Goal: Information Seeking & Learning: Learn about a topic

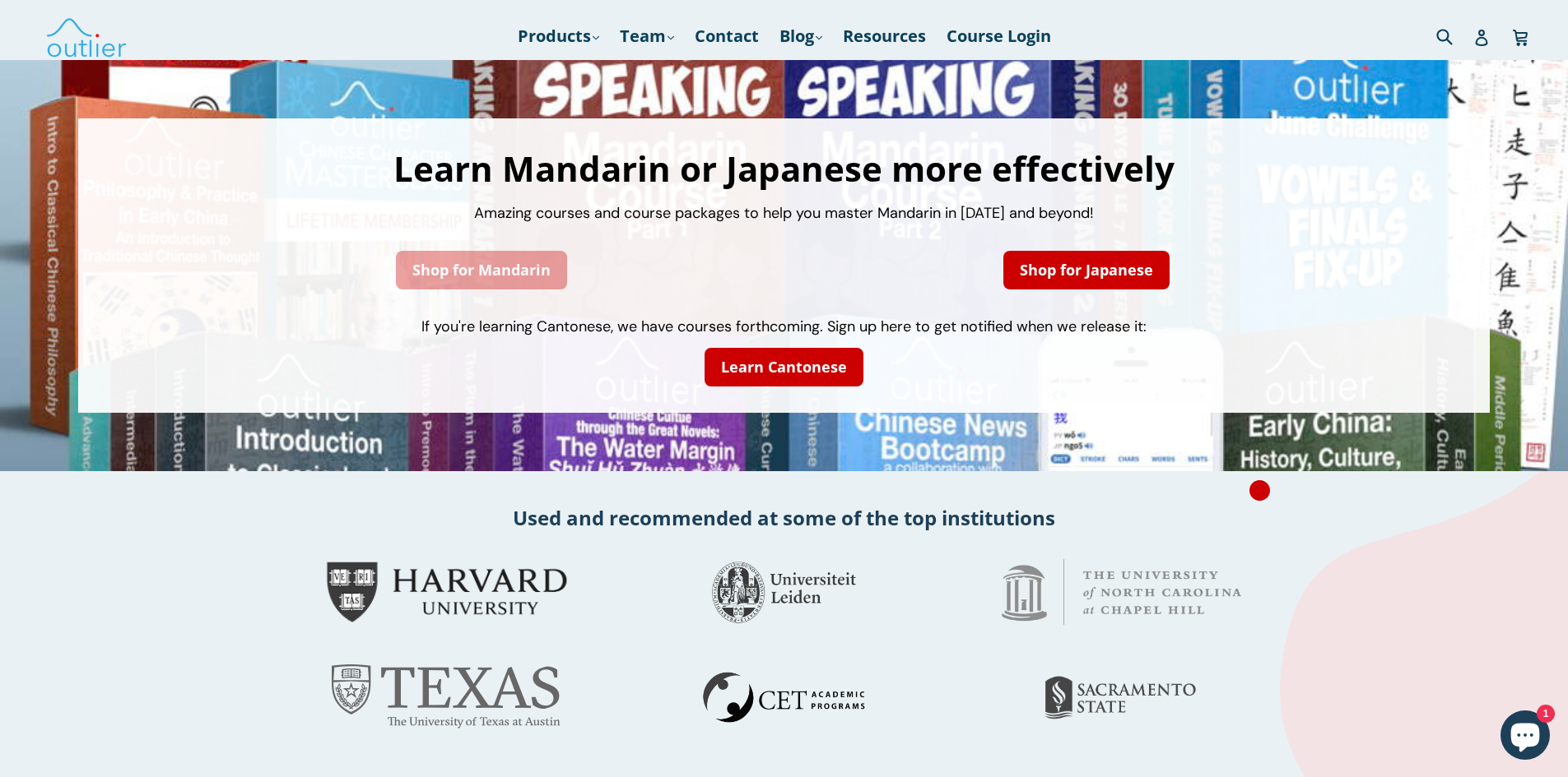
click at [484, 266] on link "Shop for Mandarin" at bounding box center [481, 270] width 172 height 38
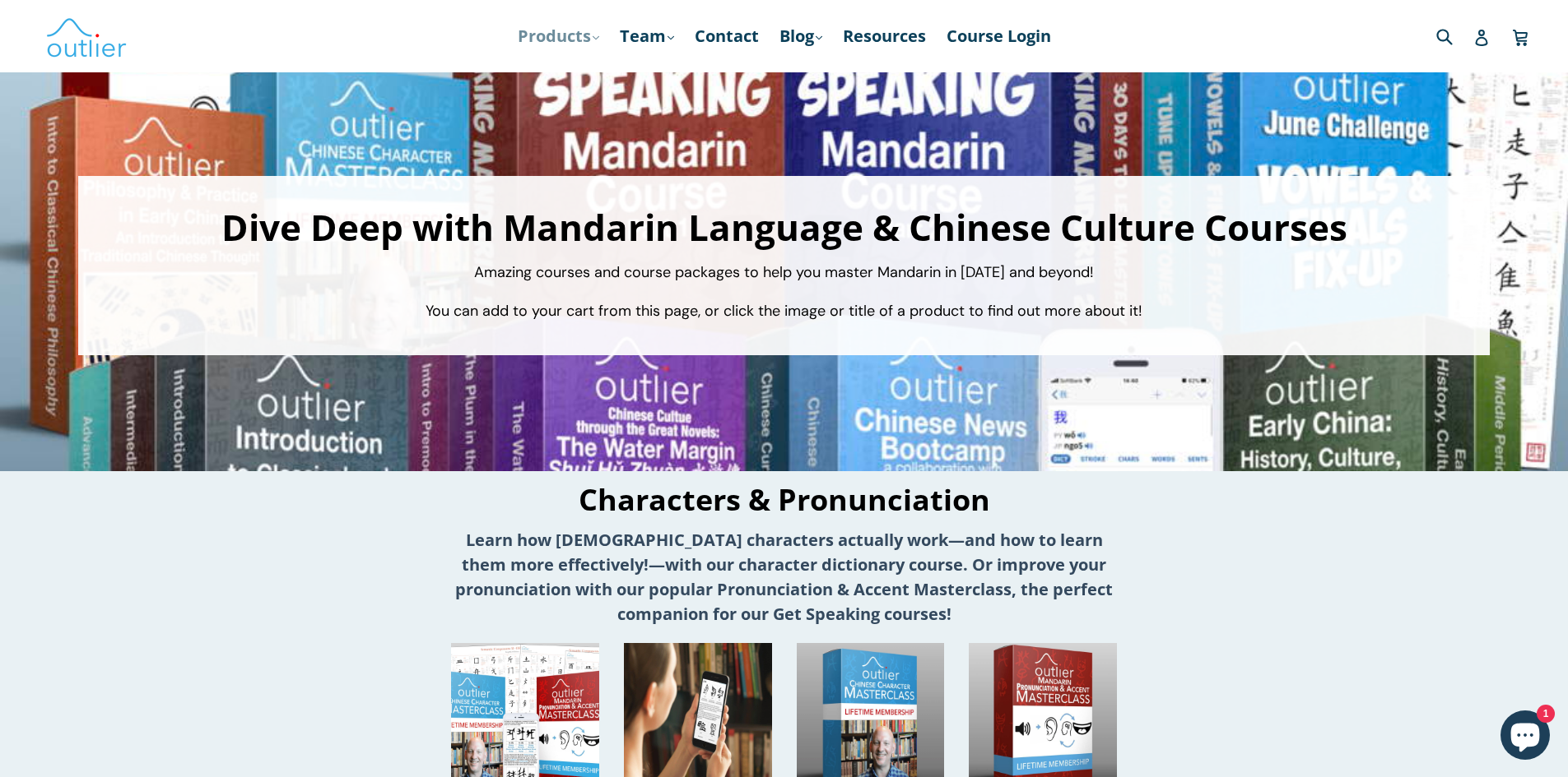
click at [590, 31] on link "Products .cls-1{fill:#231f20} expand" at bounding box center [558, 35] width 98 height 30
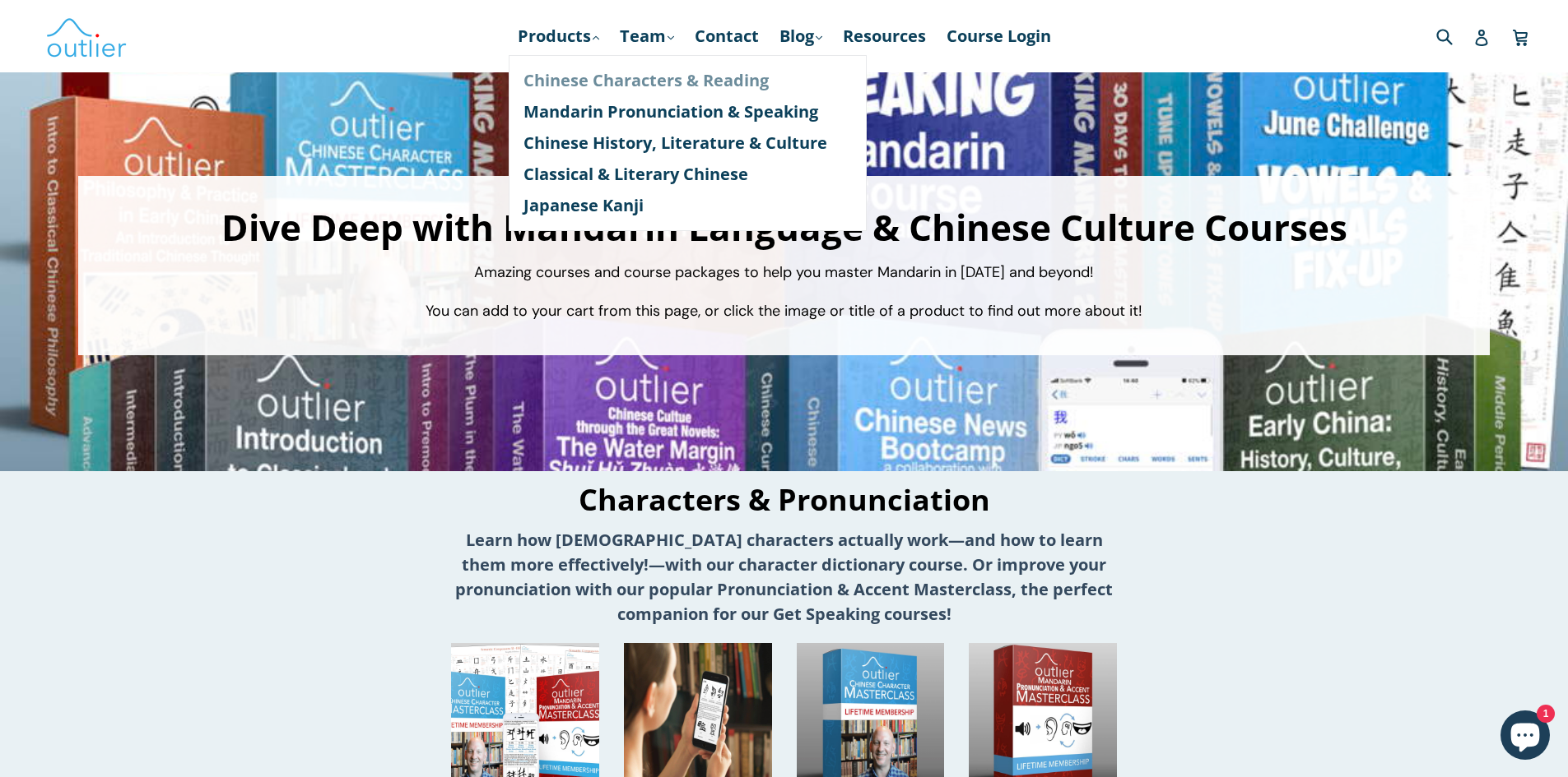
click at [563, 79] on link "Chinese Characters & Reading" at bounding box center [687, 80] width 329 height 32
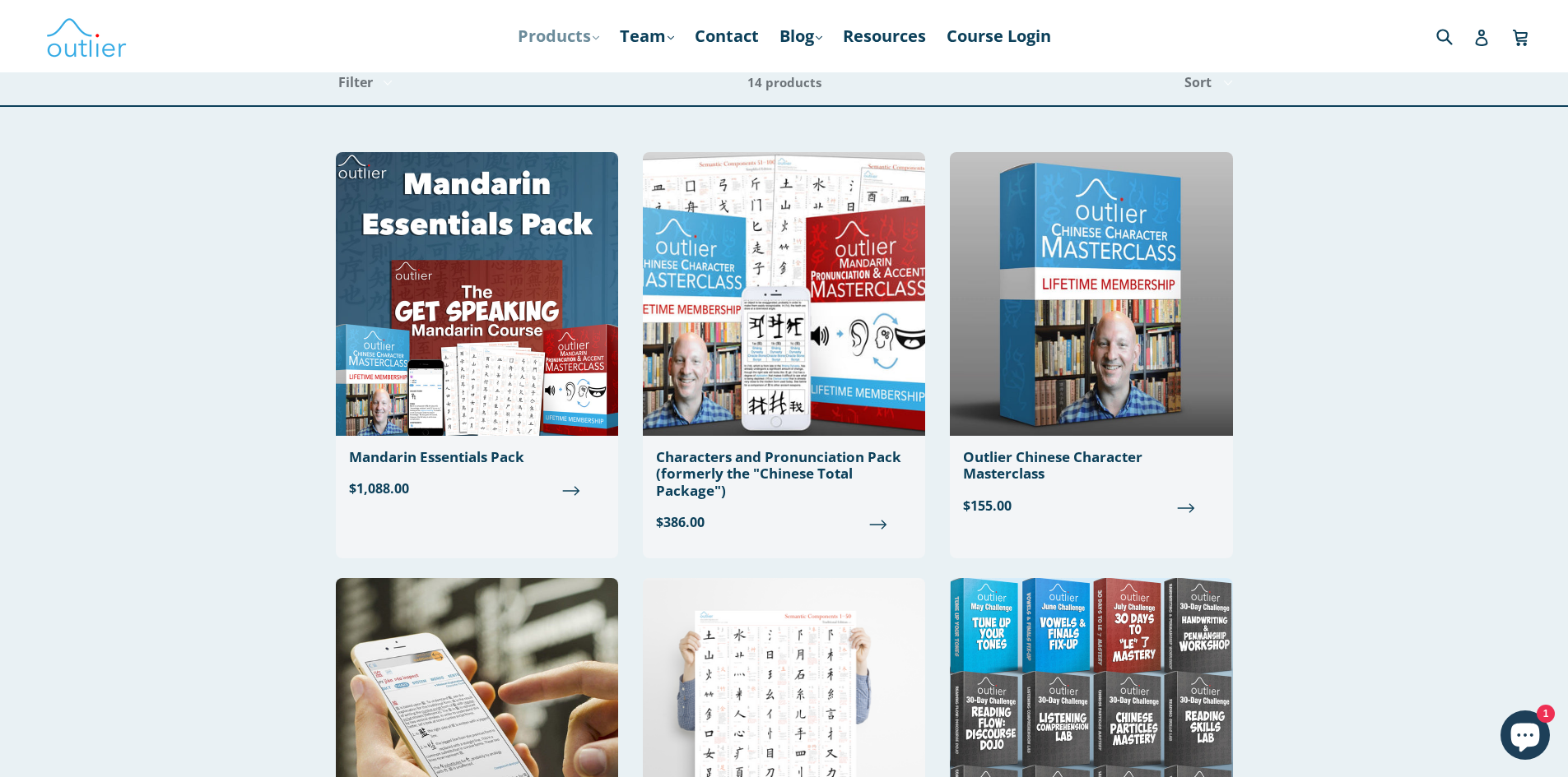
click at [595, 32] on link "Products .cls-1{fill:#231f20} expand" at bounding box center [558, 35] width 98 height 30
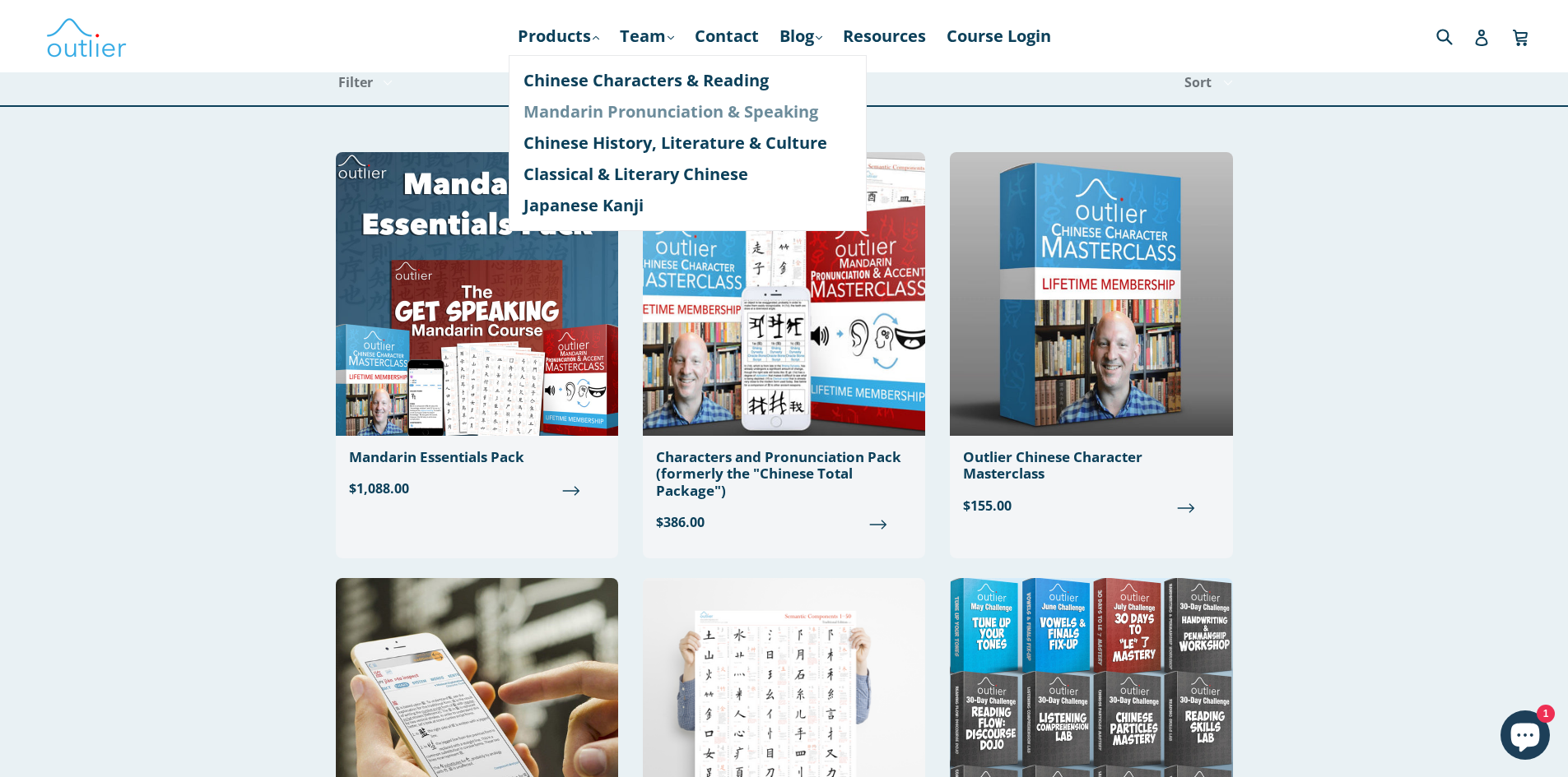
click at [534, 103] on link "Mandarin Pronunciation & Speaking" at bounding box center [687, 111] width 329 height 32
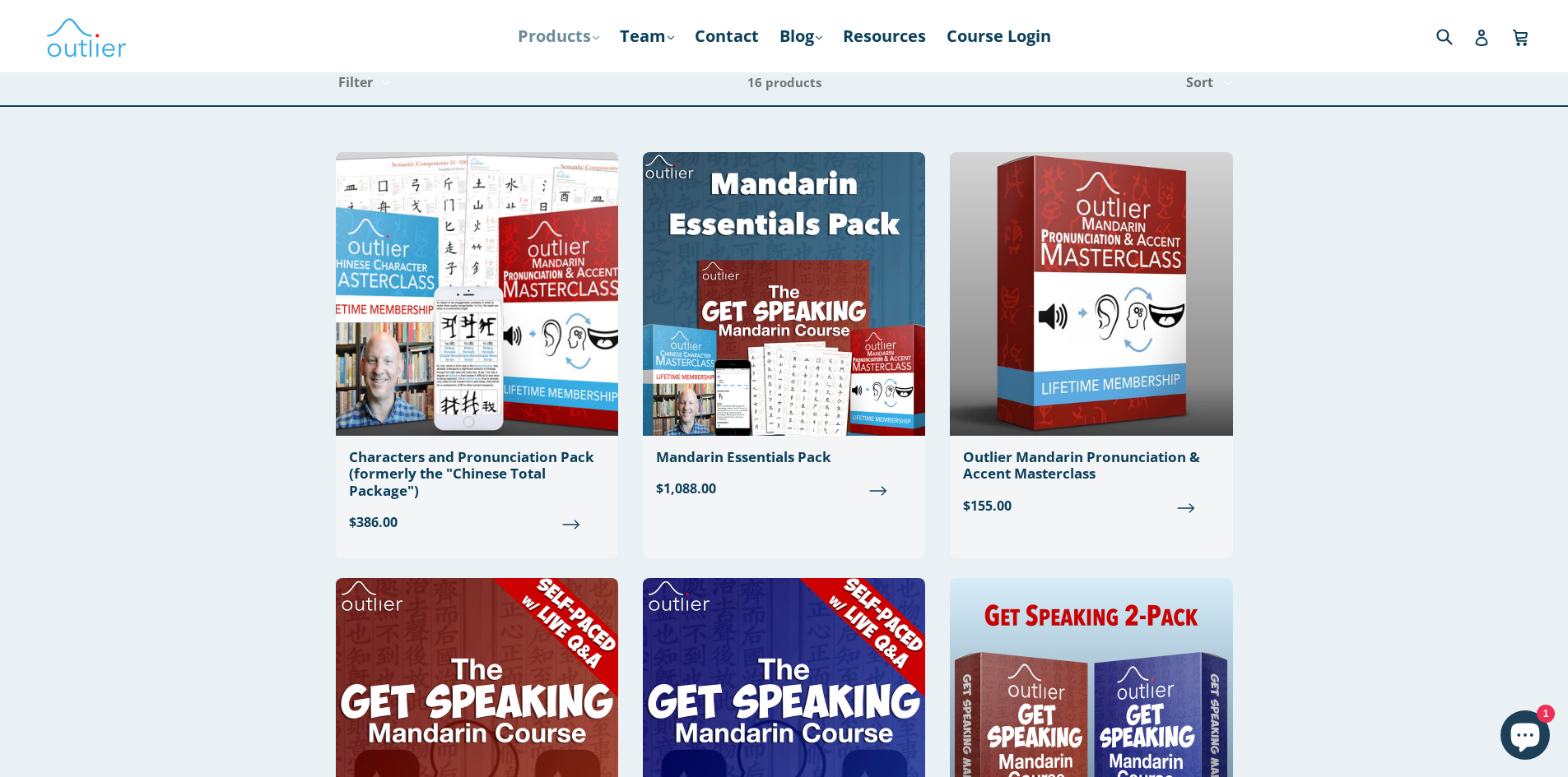
click at [586, 35] on link "Products .cls-1{fill:#231f20} expand" at bounding box center [558, 35] width 98 height 30
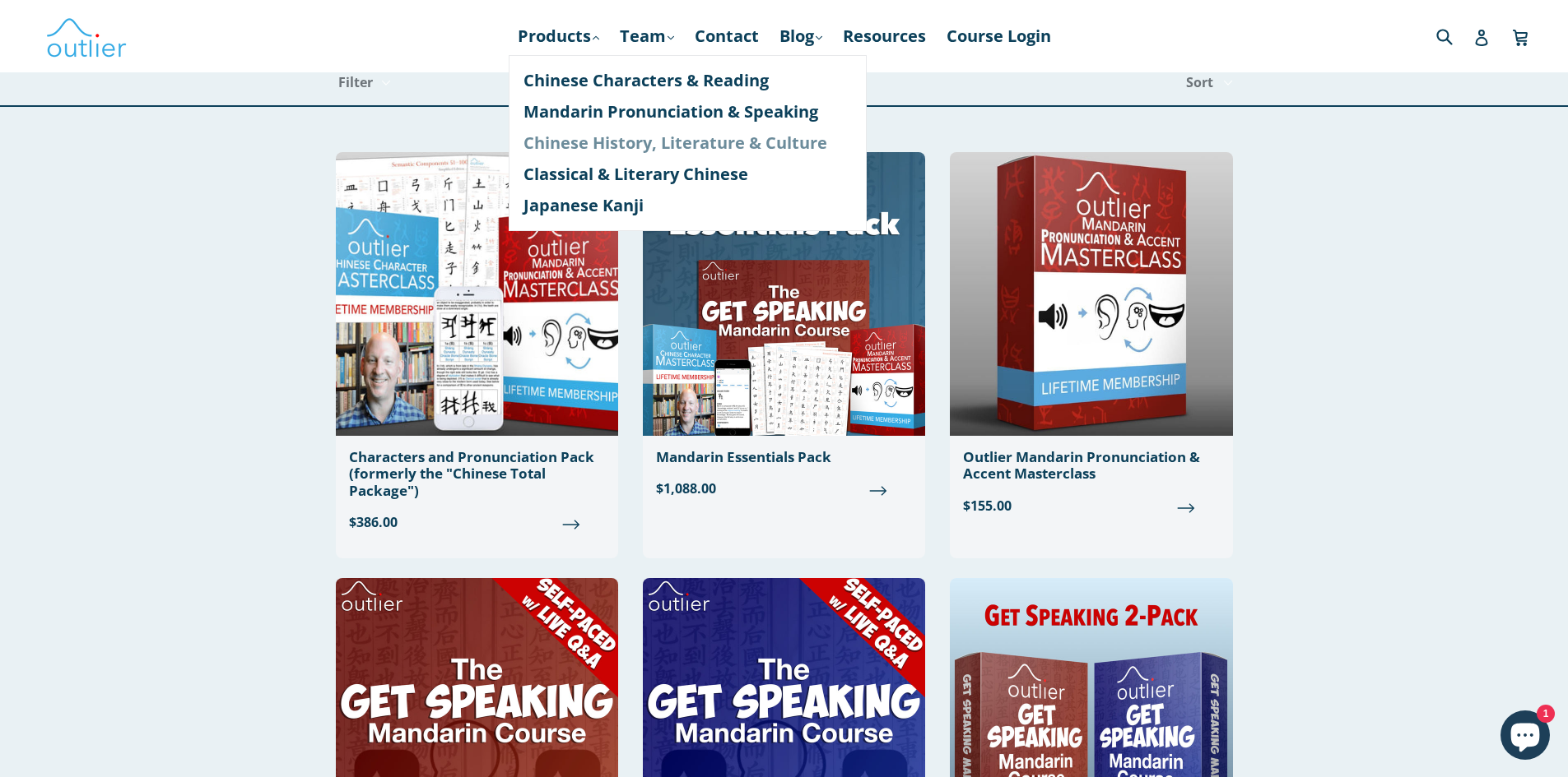
click at [523, 143] on link "Chinese History, Literature & Culture" at bounding box center [687, 143] width 329 height 32
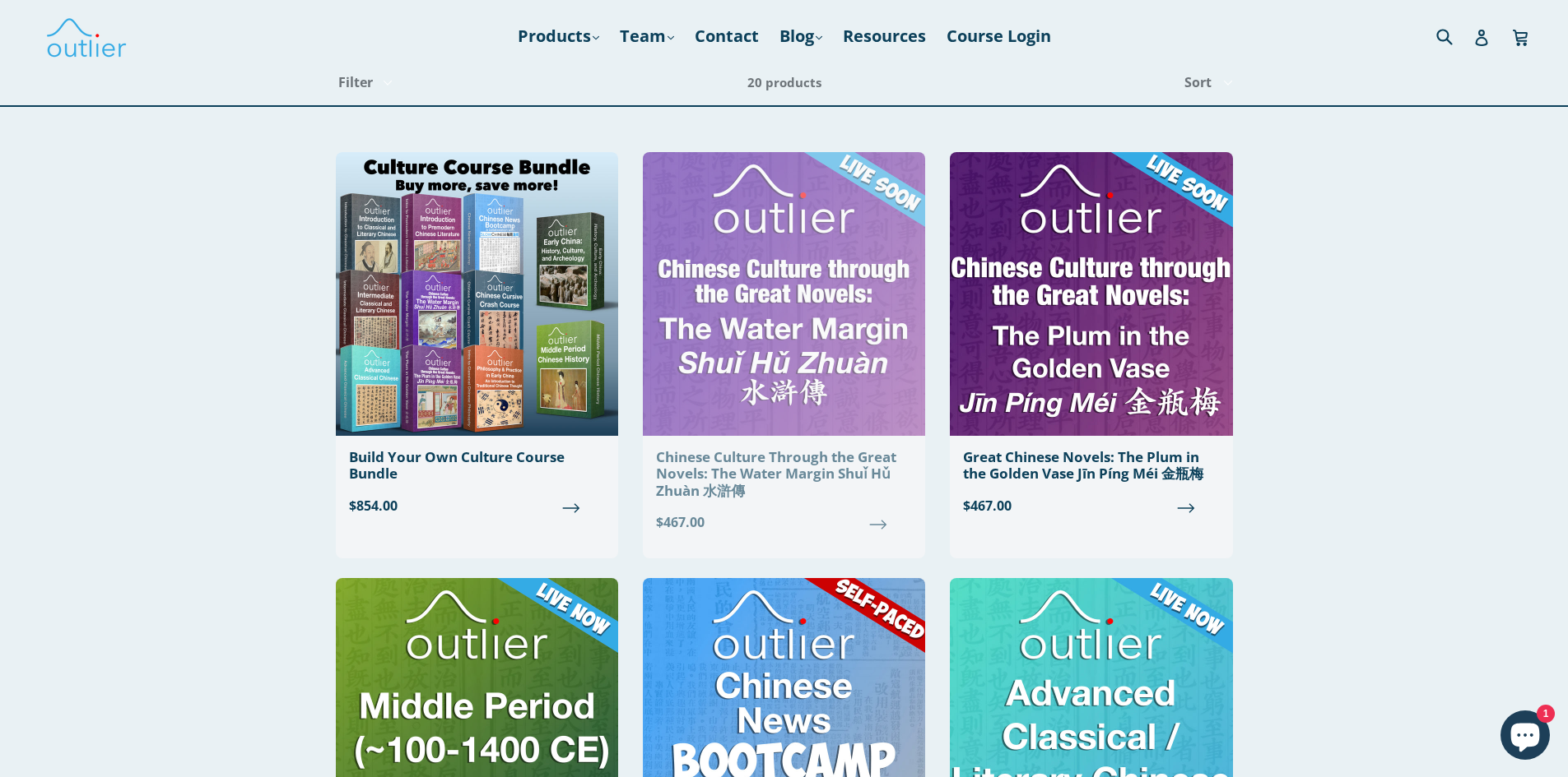
click at [781, 463] on div "Chinese Culture Through the Great Novels: The Water Margin Shuǐ Hǔ Zhuàn 水滸傳" at bounding box center [783, 474] width 256 height 50
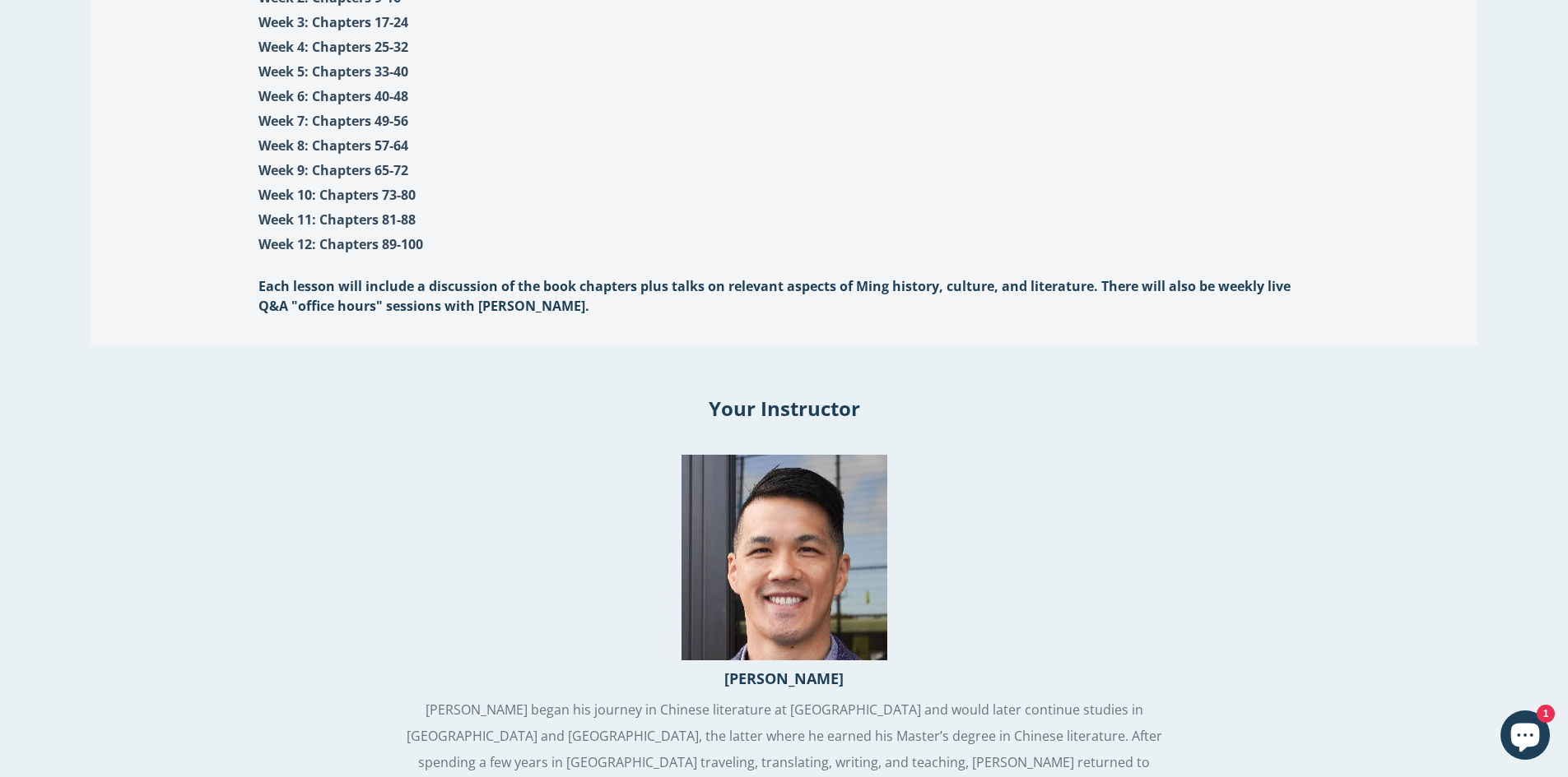
scroll to position [1822, 0]
